Goal: Obtain resource: Download file/media

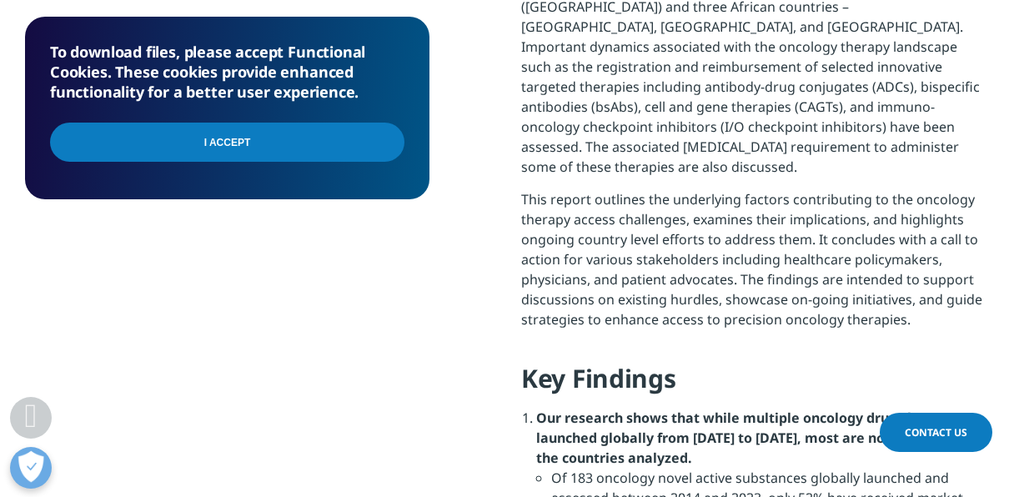
scroll to position [1116, 0]
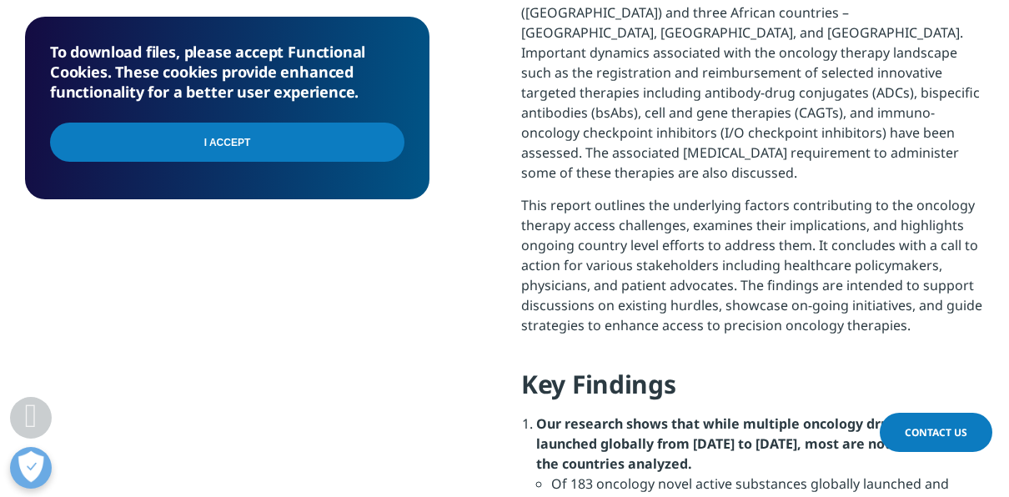
click at [354, 151] on input "I Accept" at bounding box center [227, 142] width 354 height 39
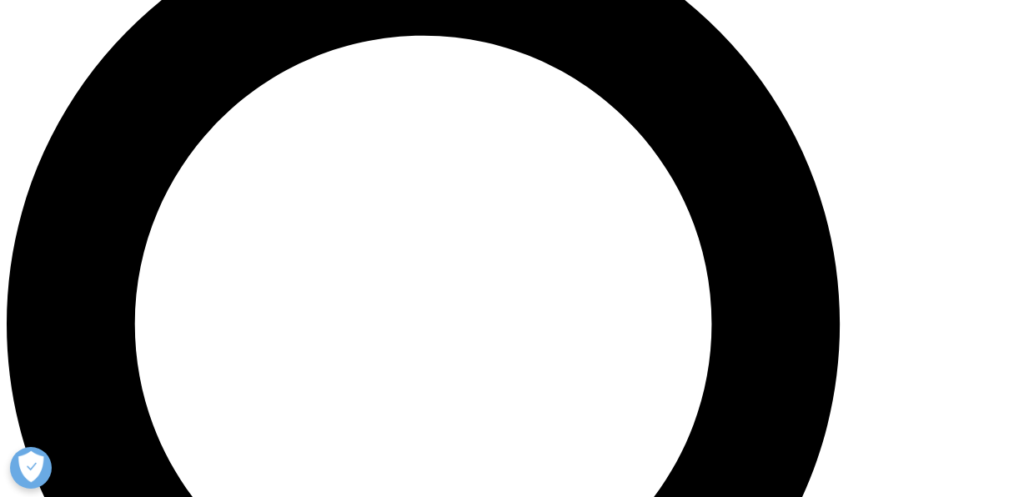
scroll to position [920, 404]
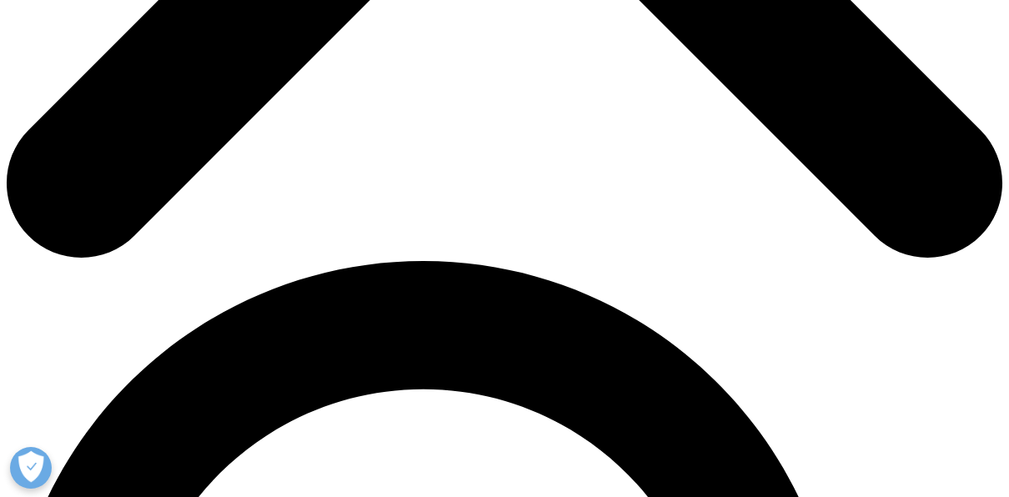
scroll to position [715, 0]
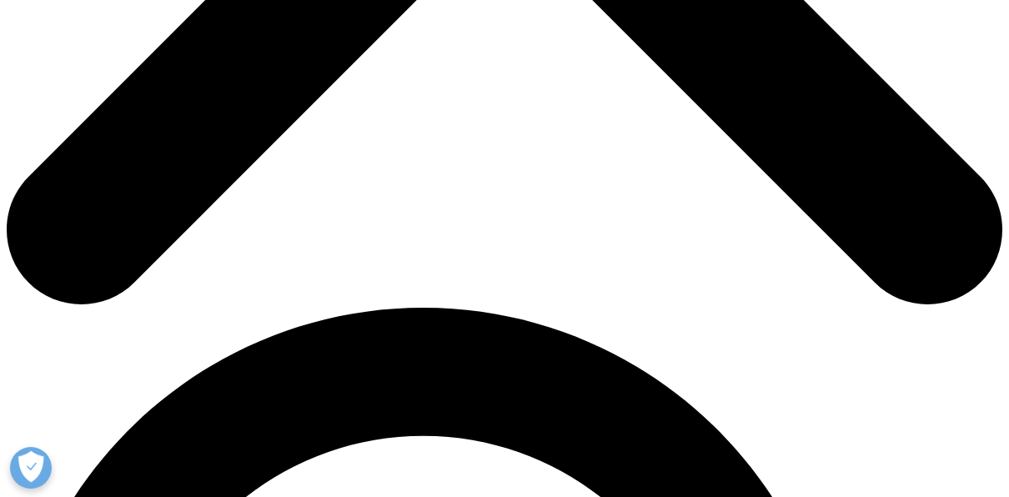
type input "VISHAL"
type input "DESLE"
type input "[EMAIL_ADDRESS][DOMAIN_NAME]"
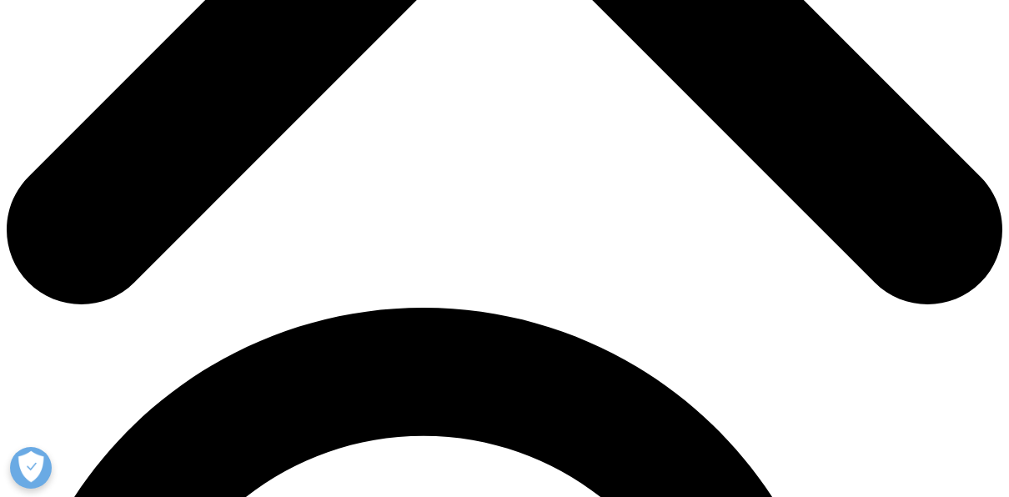
scroll to position [0, 0]
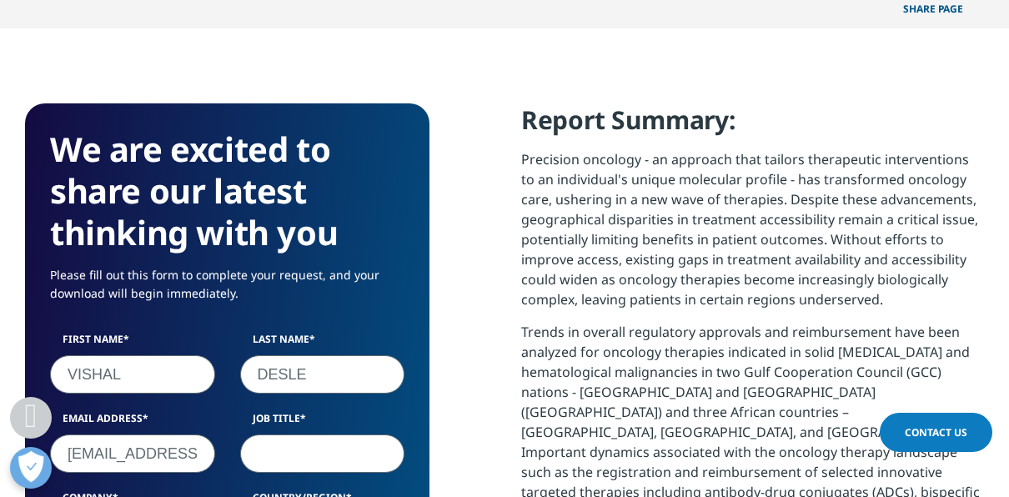
type input "M"
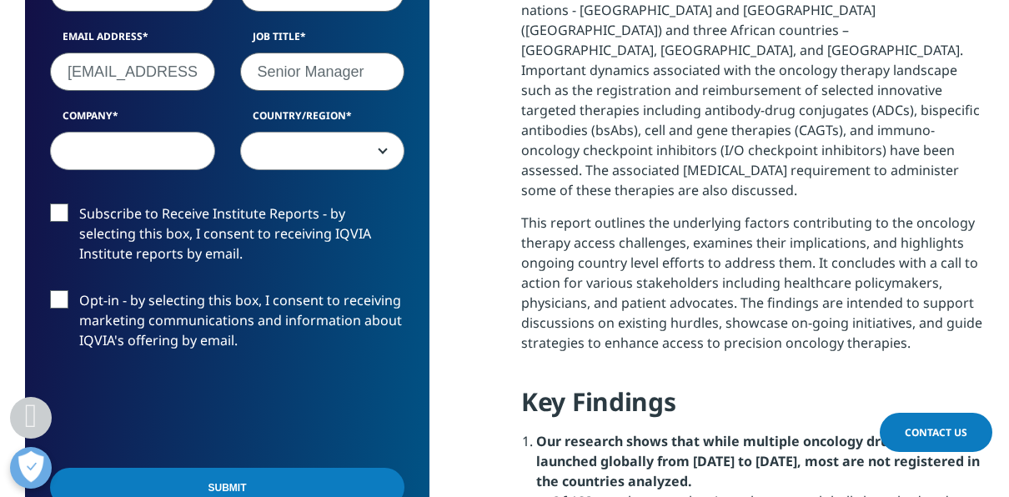
scroll to position [1102, 0]
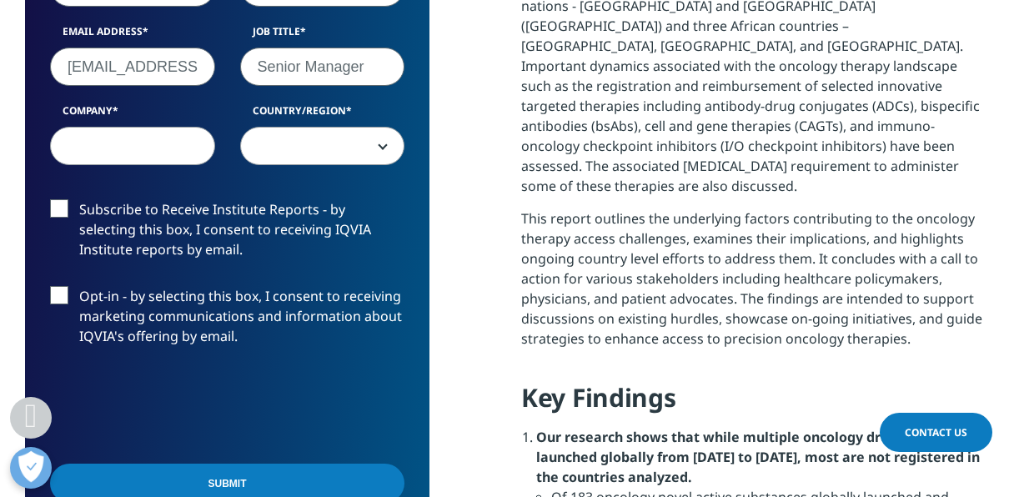
type input "Senior Manager"
click at [60, 203] on label "Subscribe to Receive Institute Reports - by selecting this box, I consent to re…" at bounding box center [227, 233] width 354 height 69
click at [79, 199] on input "Subscribe to Receive Institute Reports - by selecting this box, I consent to re…" at bounding box center [79, 199] width 0 height 0
click at [64, 286] on label "Opt-in - by selecting this box, I consent to receiving marketing communications…" at bounding box center [227, 320] width 354 height 69
click at [79, 286] on input "Opt-in - by selecting this box, I consent to receiving marketing communications…" at bounding box center [79, 286] width 0 height 0
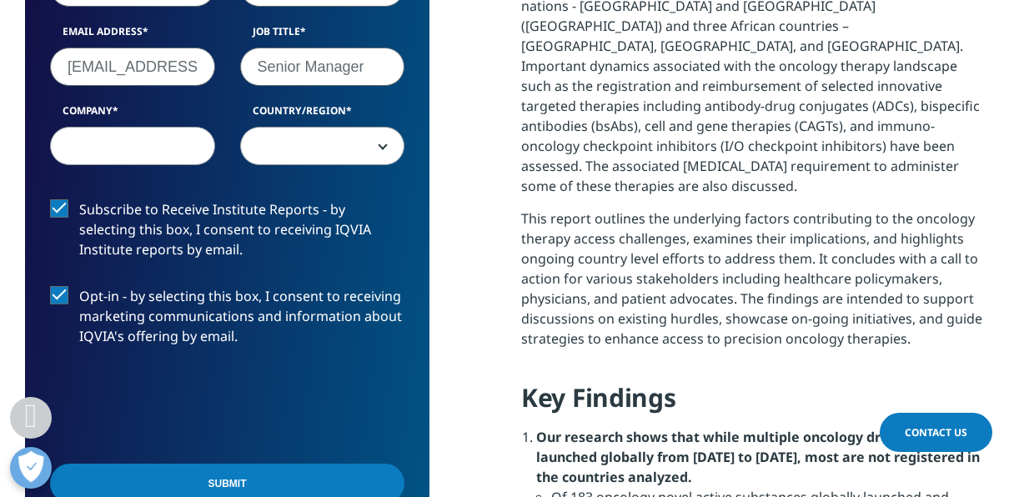
click at [151, 471] on input "Submit" at bounding box center [227, 483] width 354 height 39
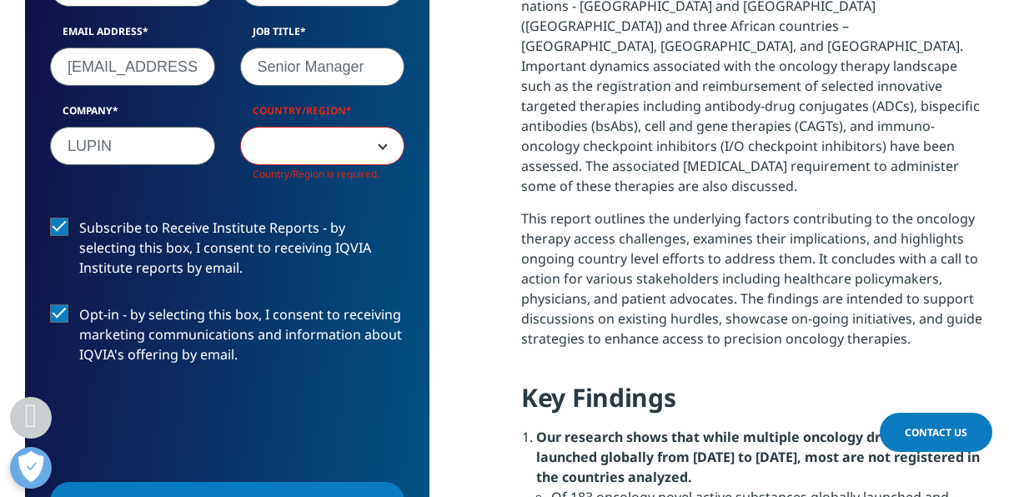
type input "LUPIN"
click at [293, 153] on span at bounding box center [322, 147] width 163 height 38
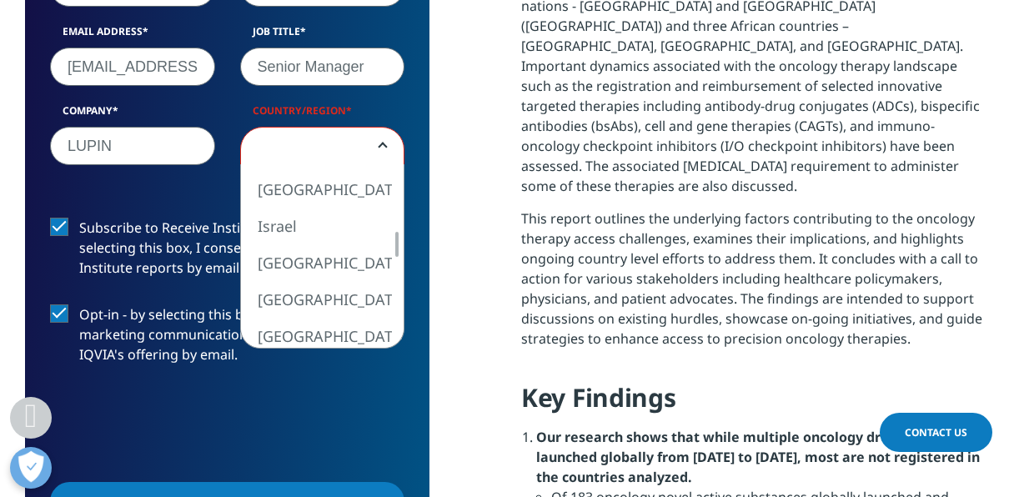
select select "India"
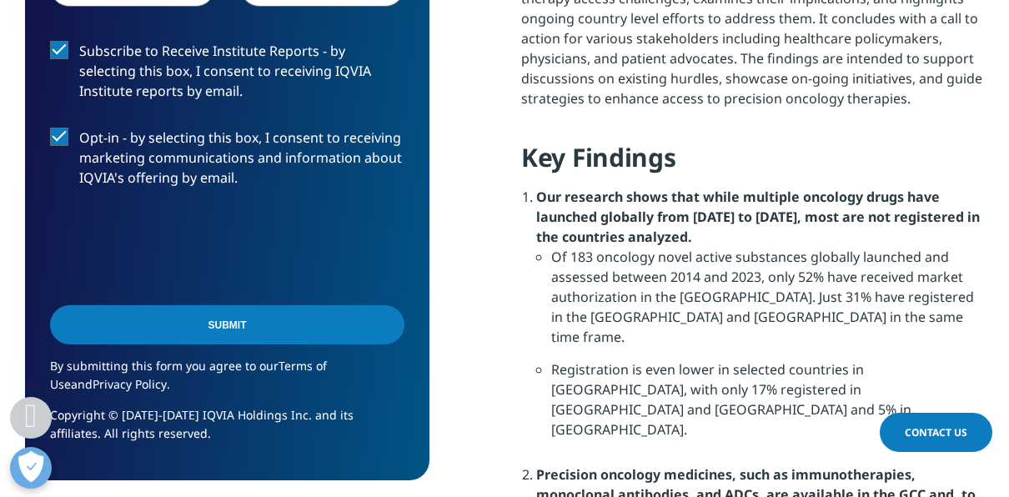
scroll to position [1469, 0]
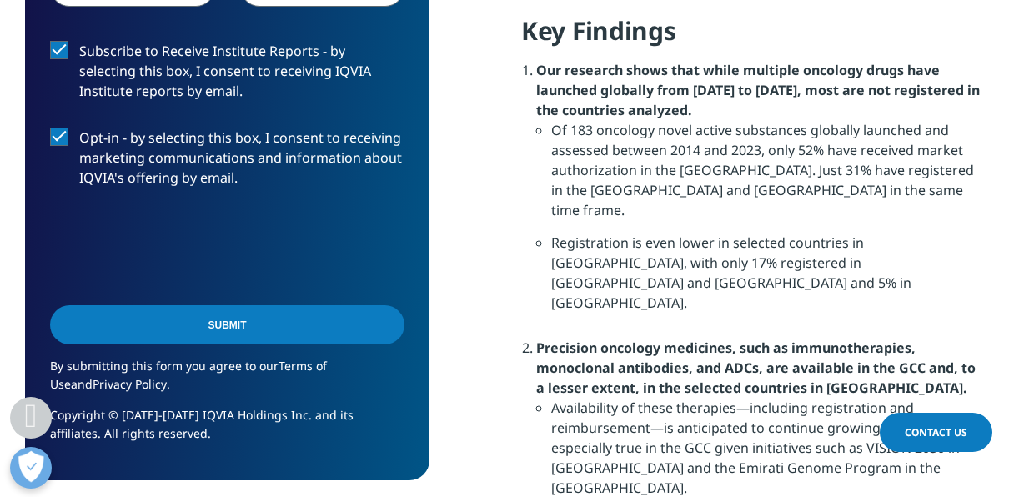
click at [359, 314] on input "Submit" at bounding box center [227, 324] width 354 height 39
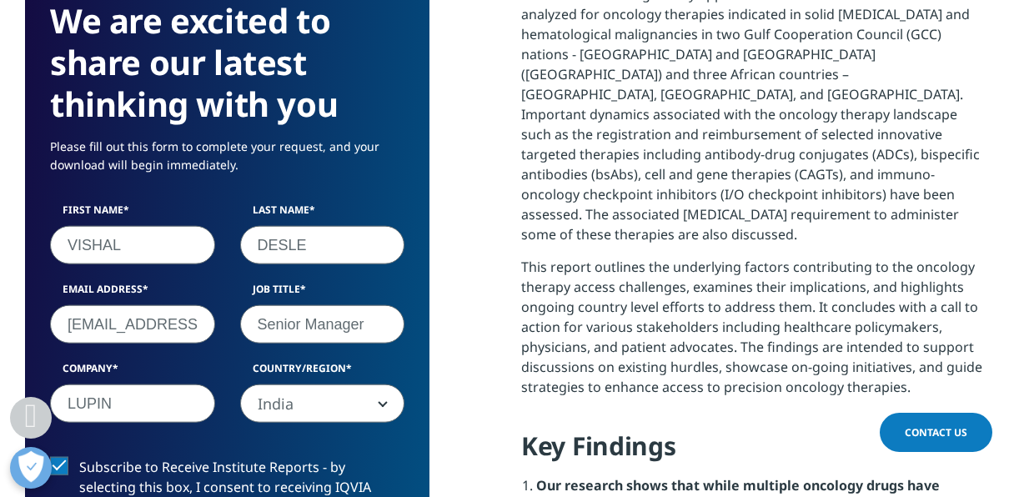
scroll to position [123, 404]
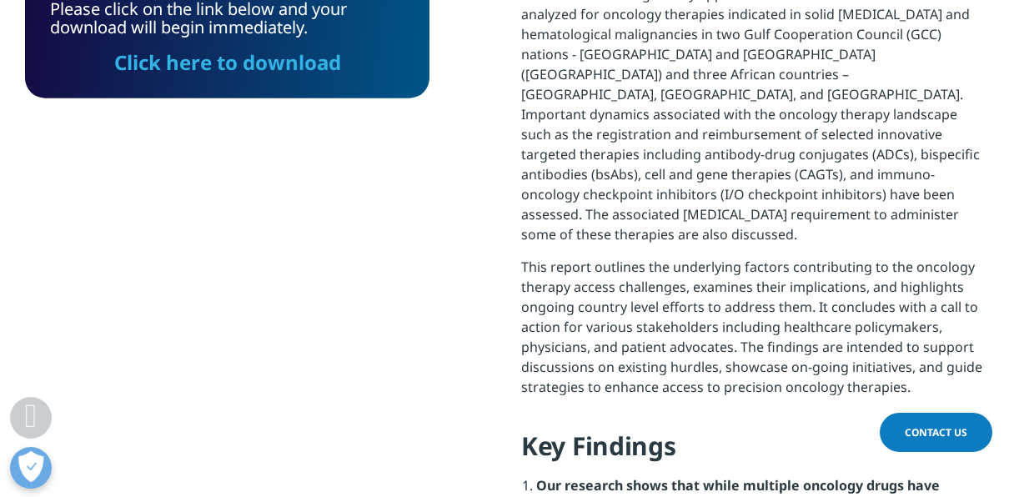
click at [302, 65] on link "Click here to download" at bounding box center [227, 62] width 227 height 28
